Goal: Navigation & Orientation: Find specific page/section

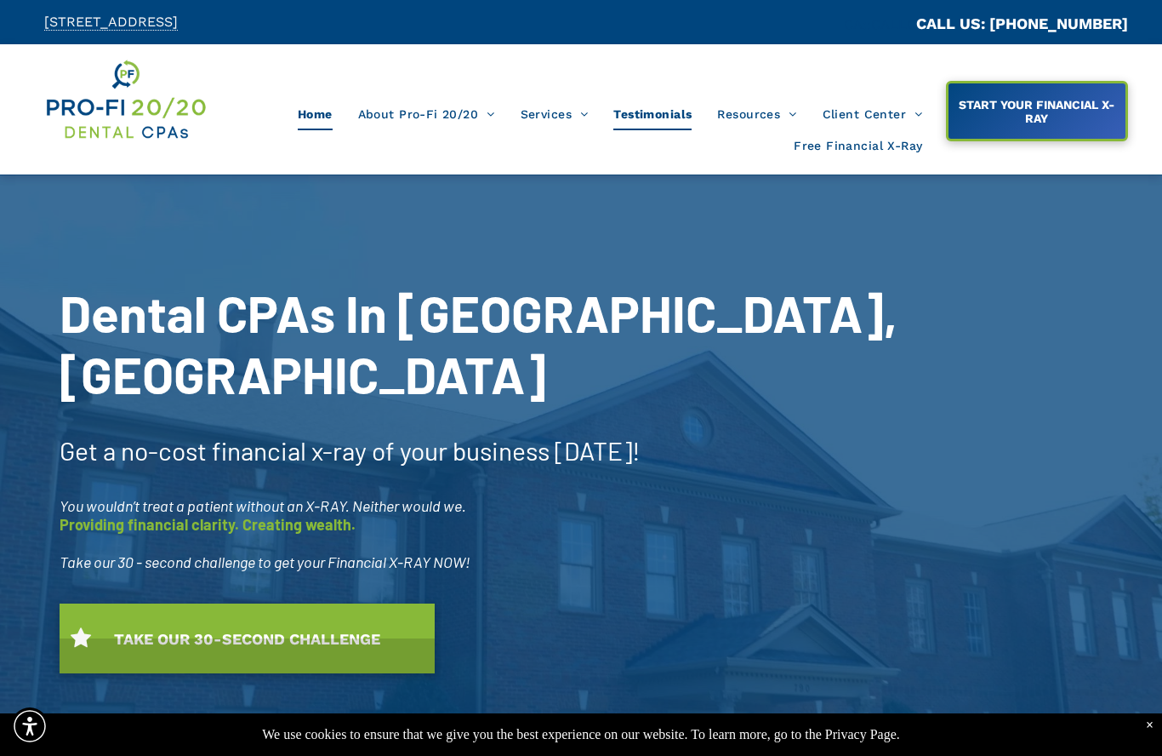
click at [657, 120] on span "Testimonials" at bounding box center [652, 114] width 78 height 32
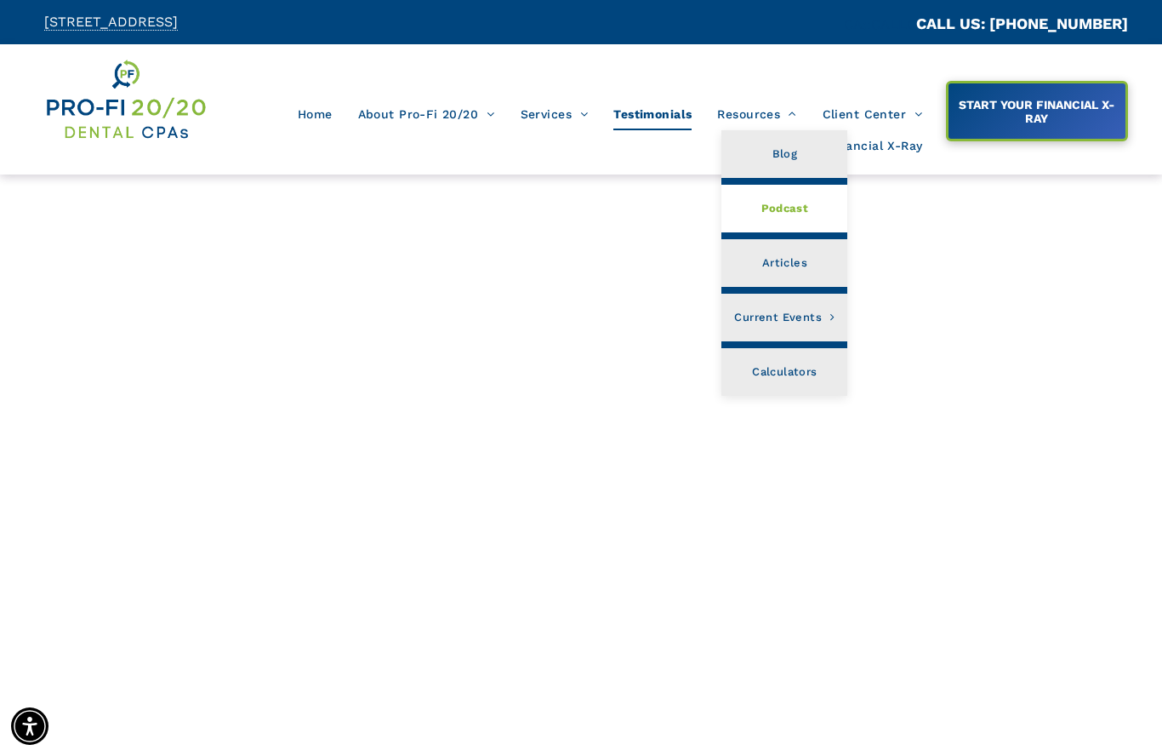
click at [813, 220] on link "Podcast" at bounding box center [785, 209] width 126 height 48
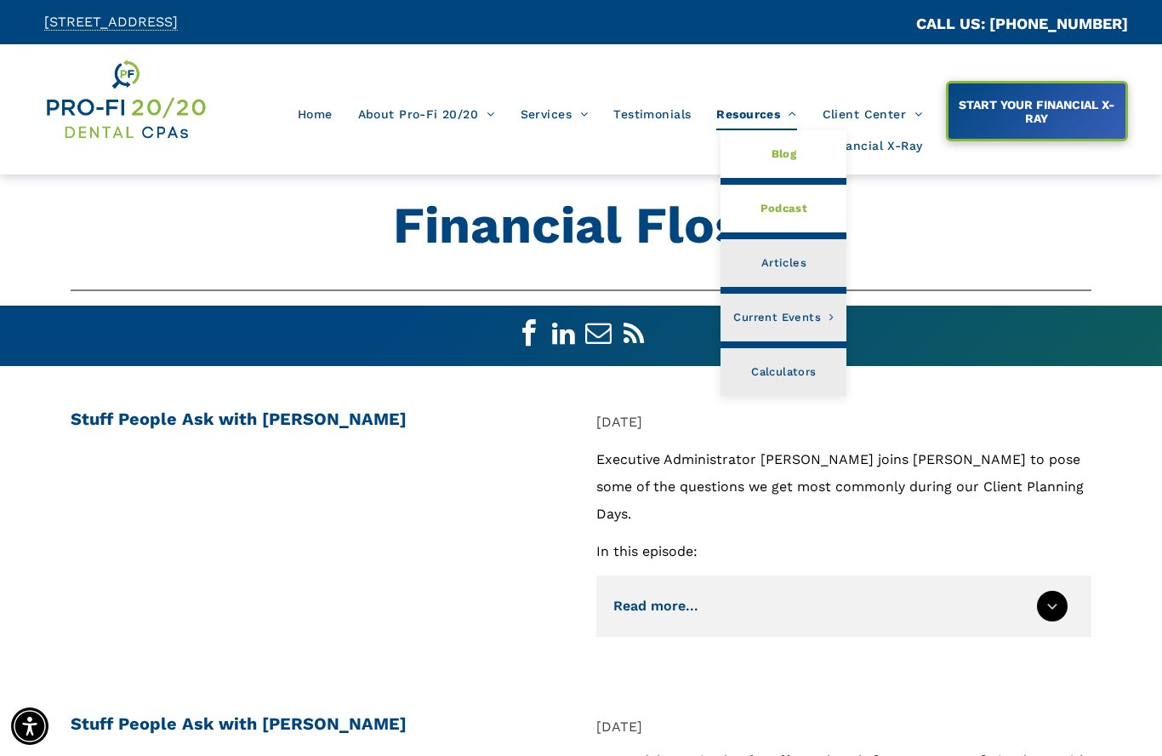
click at [807, 151] on link "Blog" at bounding box center [784, 154] width 126 height 48
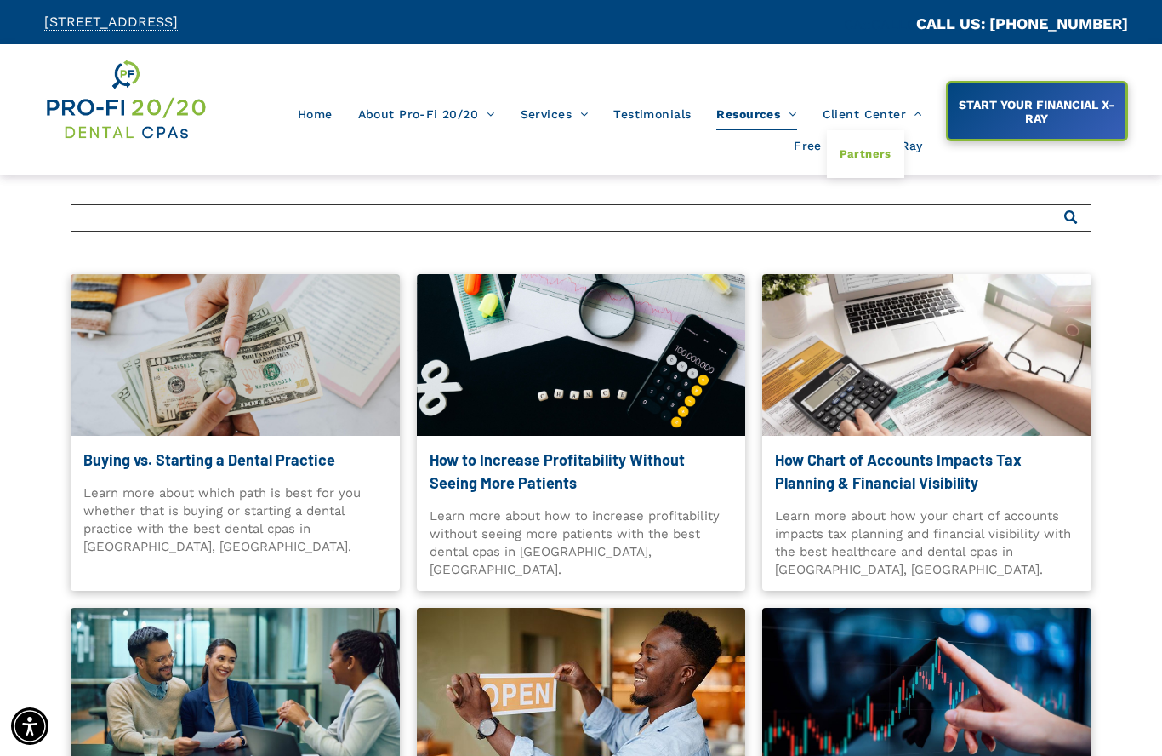
click at [874, 164] on span "Partners" at bounding box center [866, 154] width 52 height 22
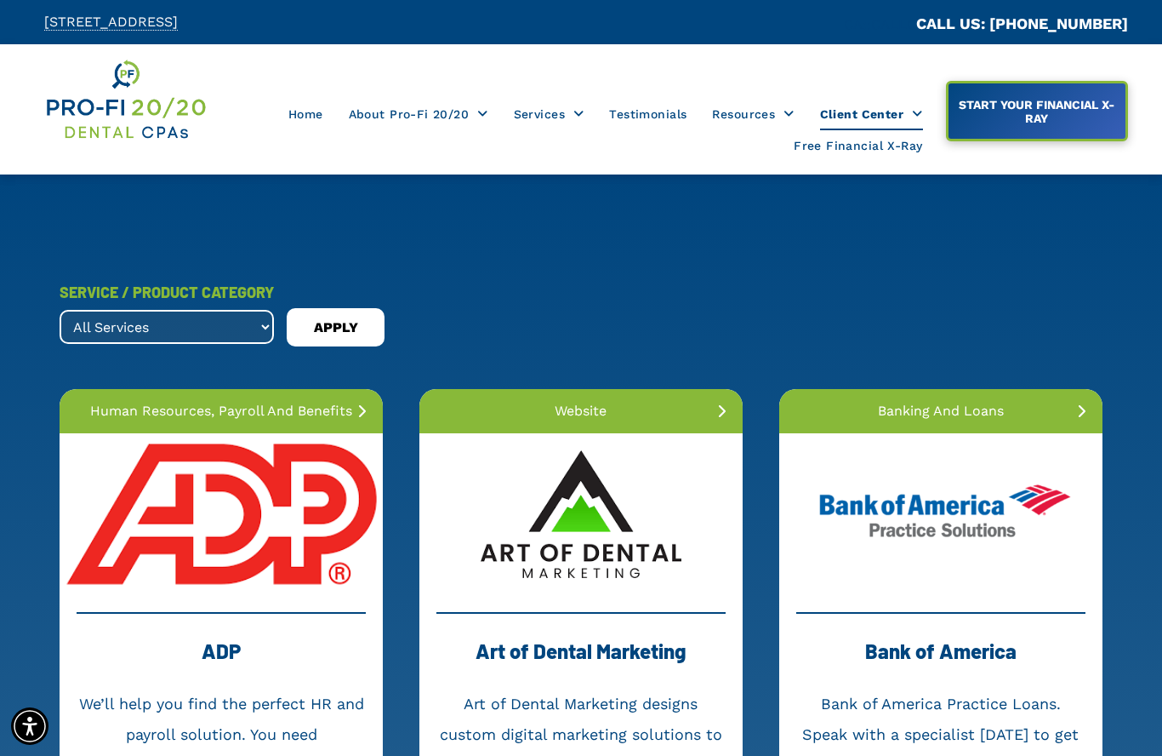
click at [244, 523] on link at bounding box center [221, 514] width 323 height 162
